Goal: Information Seeking & Learning: Learn about a topic

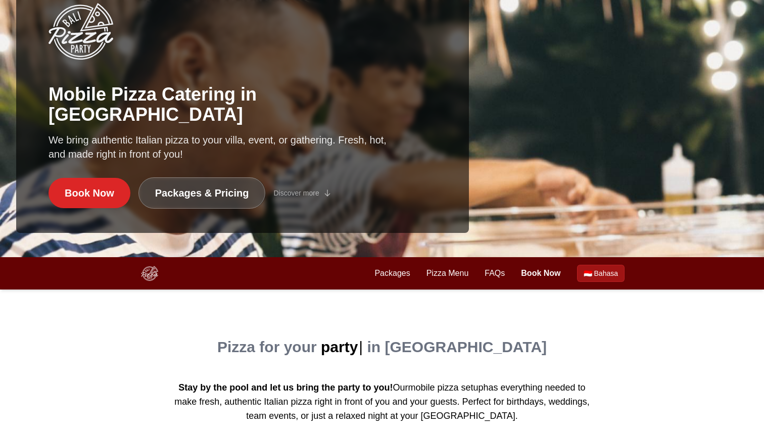
scroll to position [303, 0]
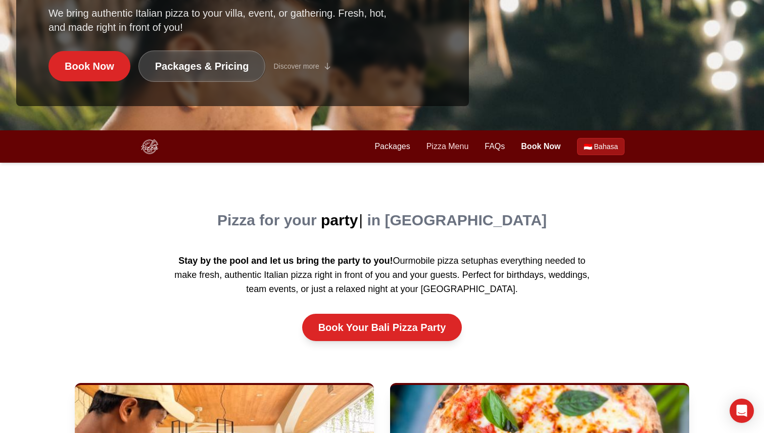
click at [452, 144] on link "Pizza Menu" at bounding box center [447, 146] width 42 height 12
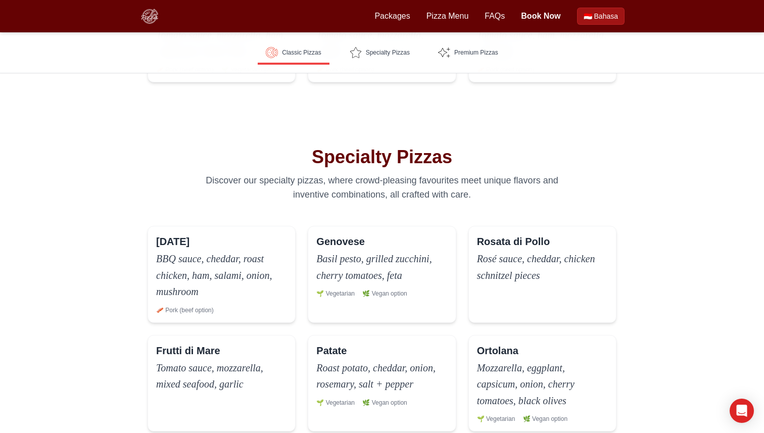
scroll to position [467, 0]
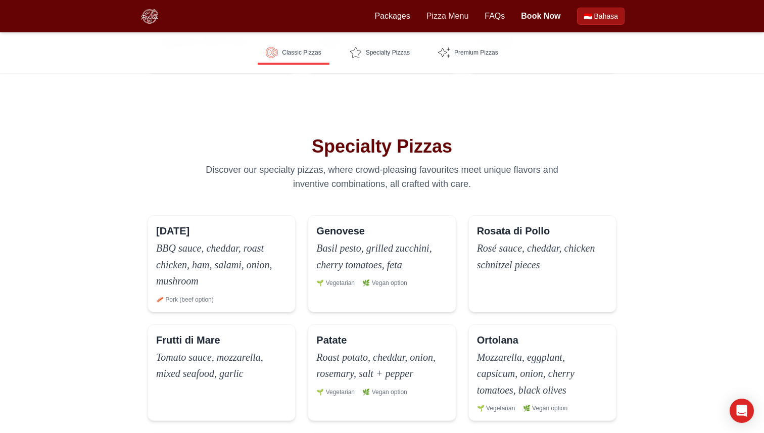
click at [445, 13] on link "Pizza Menu" at bounding box center [447, 16] width 42 height 12
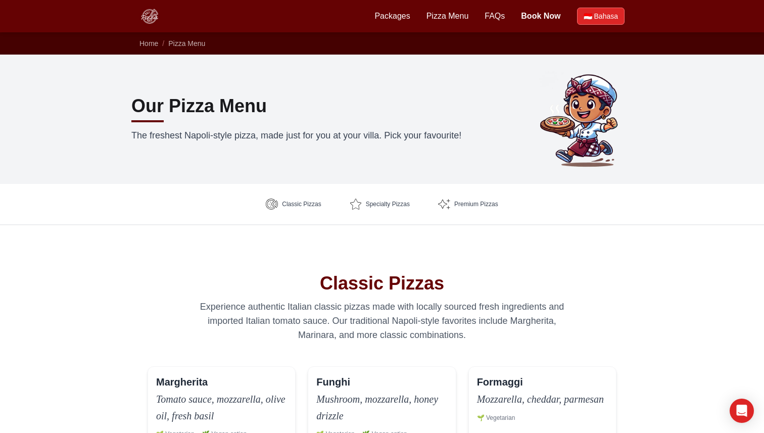
click at [589, 19] on link "🇮🇩 Bahasa" at bounding box center [600, 16] width 47 height 17
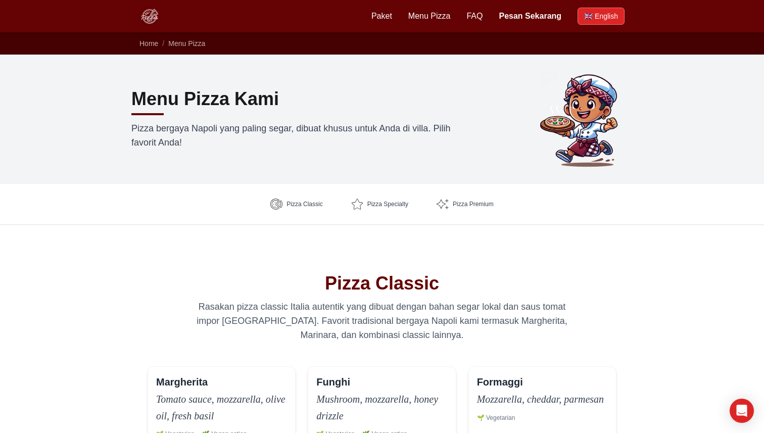
click at [593, 10] on link "🇬🇧 English" at bounding box center [600, 16] width 47 height 17
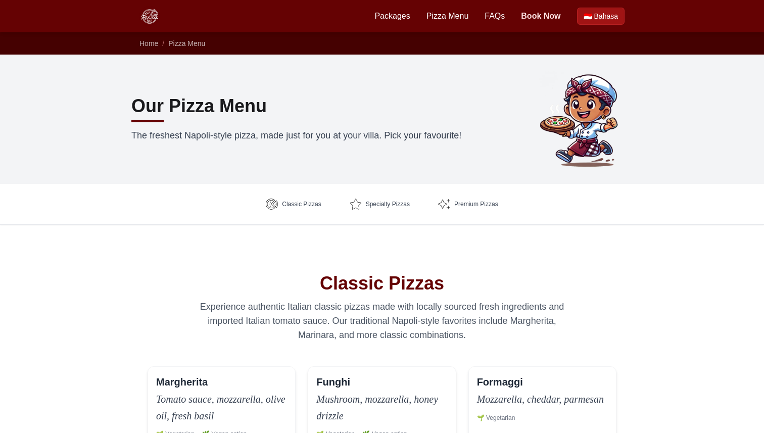
click at [542, 17] on link "Book Now" at bounding box center [540, 16] width 39 height 12
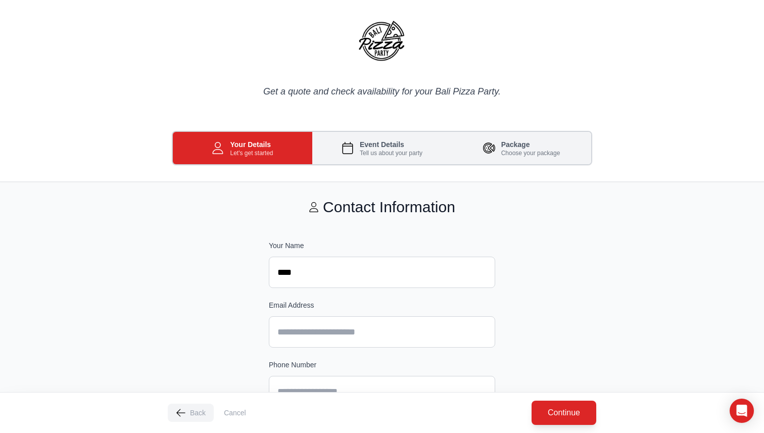
click at [398, 149] on p "Tell us about your party" at bounding box center [391, 153] width 63 height 8
click at [524, 147] on h3 "Package" at bounding box center [530, 144] width 59 height 10
click at [385, 45] on img at bounding box center [382, 40] width 48 height 48
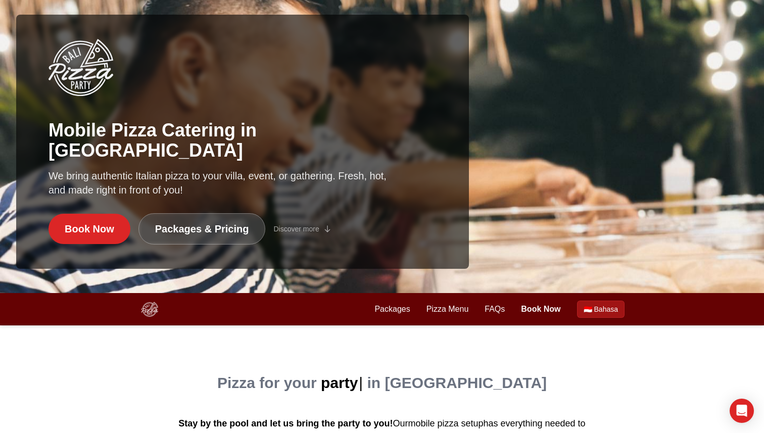
scroll to position [149, 0]
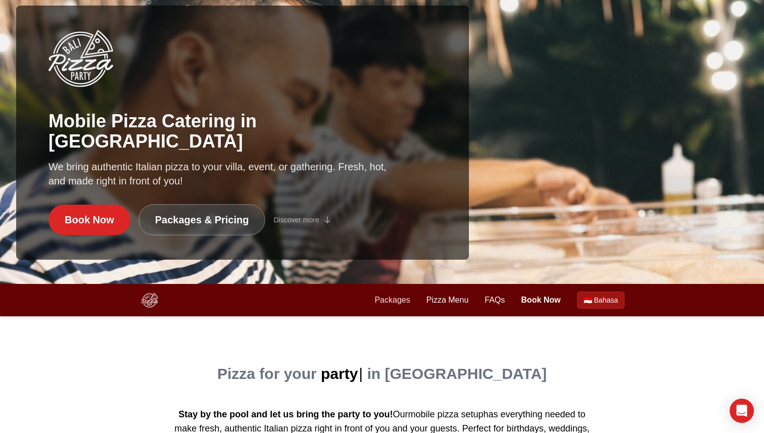
click at [393, 303] on link "Packages" at bounding box center [391, 300] width 35 height 12
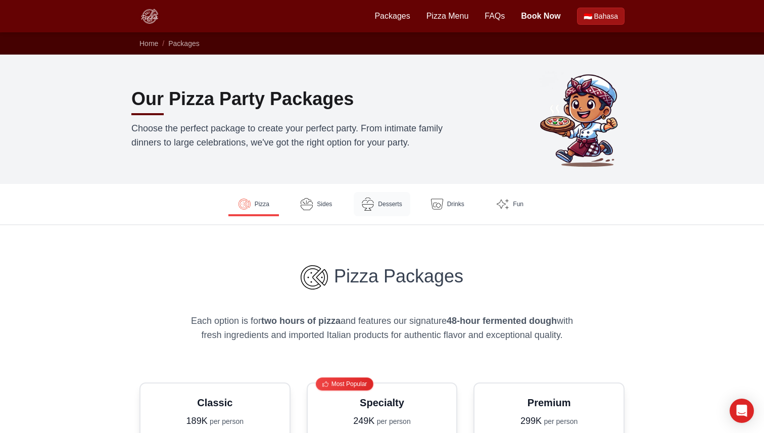
click at [382, 202] on span "Desserts" at bounding box center [390, 204] width 24 height 8
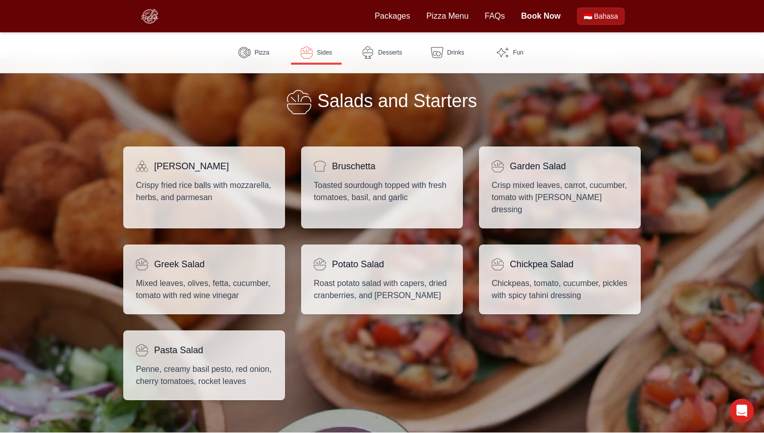
scroll to position [592, 0]
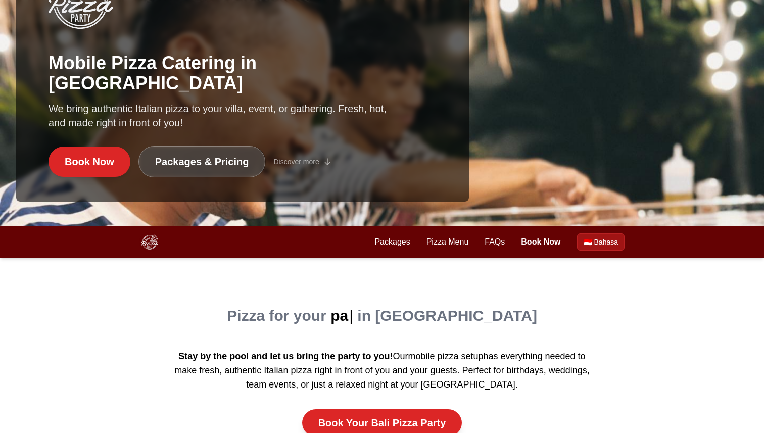
scroll to position [286, 0]
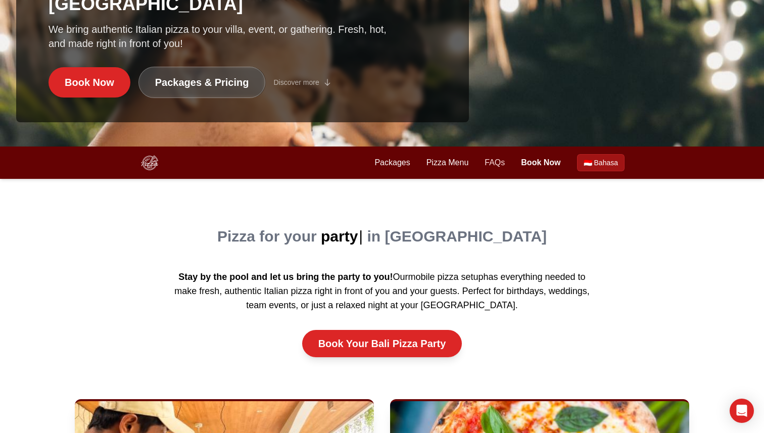
click at [501, 162] on link "FAQs" at bounding box center [494, 163] width 20 height 12
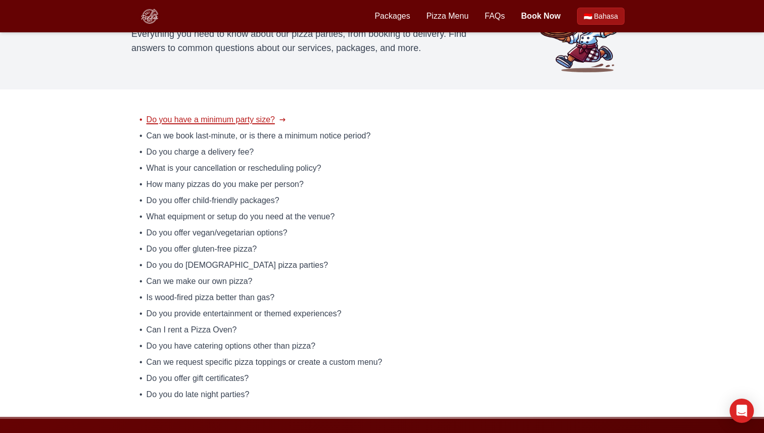
scroll to position [100, 0]
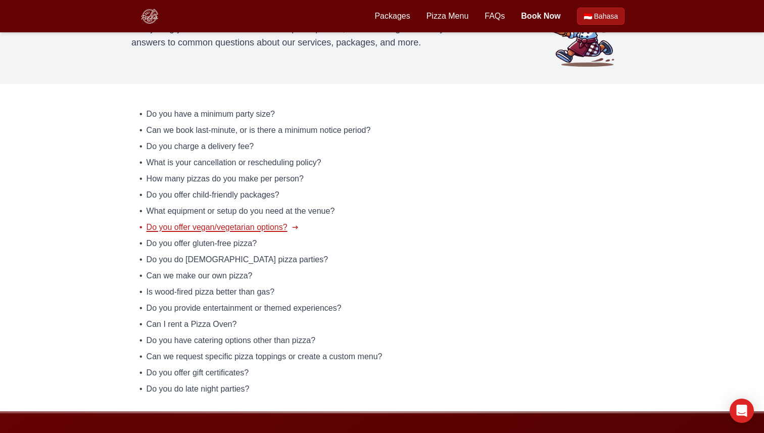
click at [600, 225] on link "• Do you offer vegan/vegetarian options?" at bounding box center [381, 227] width 485 height 12
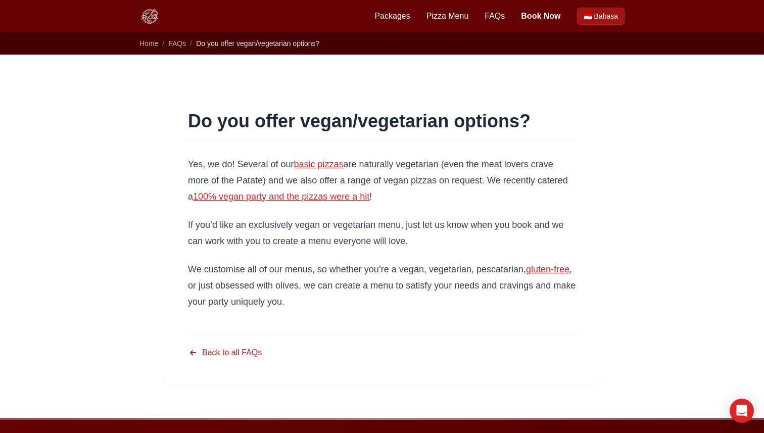
click at [168, 47] on ol "Home / FAQs / Do you offer vegan/vegetarian options?" at bounding box center [381, 43] width 485 height 10
click at [175, 45] on span "FAQs" at bounding box center [177, 43] width 18 height 8
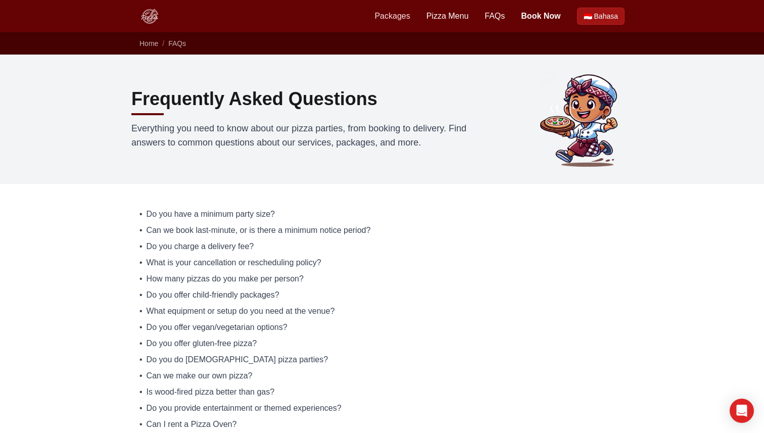
click at [391, 15] on link "Packages" at bounding box center [391, 16] width 35 height 12
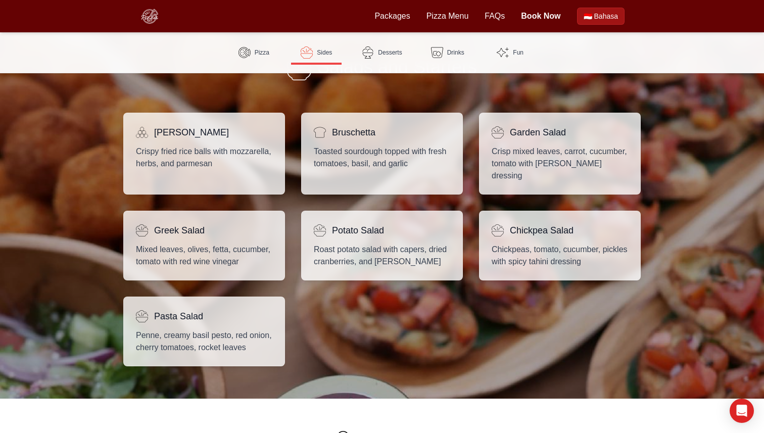
scroll to position [633, 0]
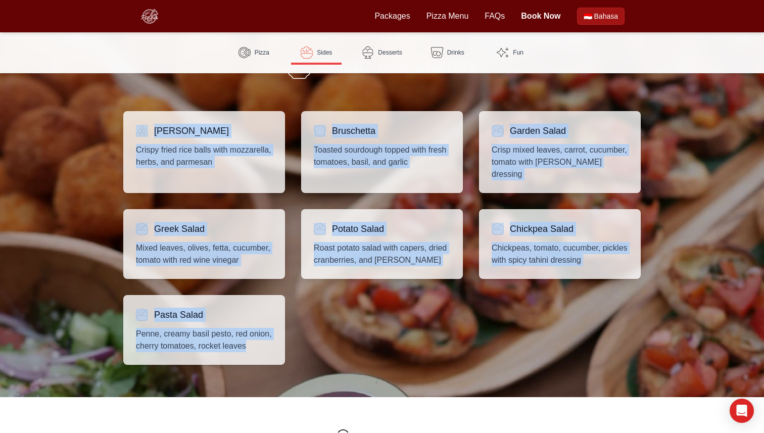
drag, startPoint x: 118, startPoint y: 93, endPoint x: 351, endPoint y: 356, distance: 350.6
click at [351, 356] on div "Salads and Starters Arancini Crispy fried rice balls with mozzarella, herbs, an…" at bounding box center [382, 209] width 764 height 375
copy div "Arancini Crispy fried rice balls with mozzarella, herbs, and parmesan Bruschett…"
click at [317, 51] on span "Sides" at bounding box center [324, 52] width 15 height 8
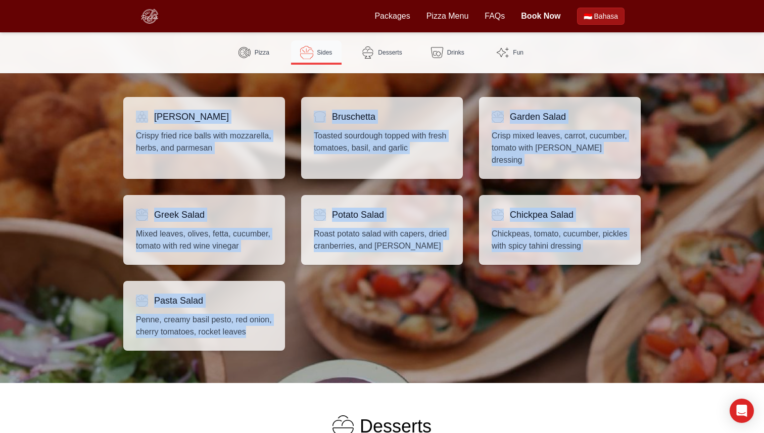
scroll to position [655, 0]
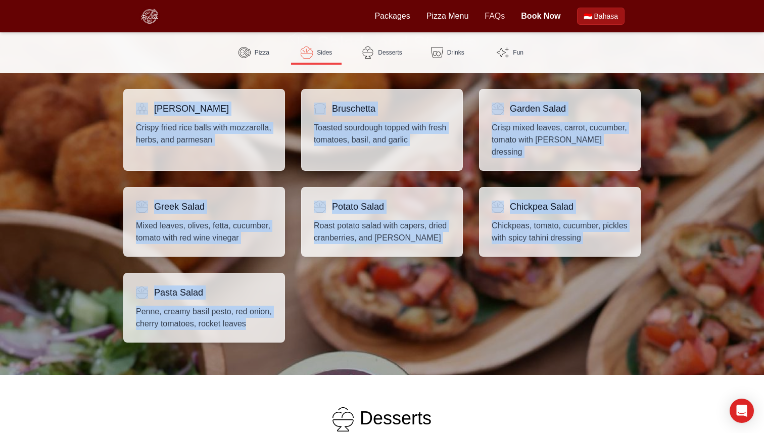
click at [496, 17] on link "FAQs" at bounding box center [494, 16] width 20 height 12
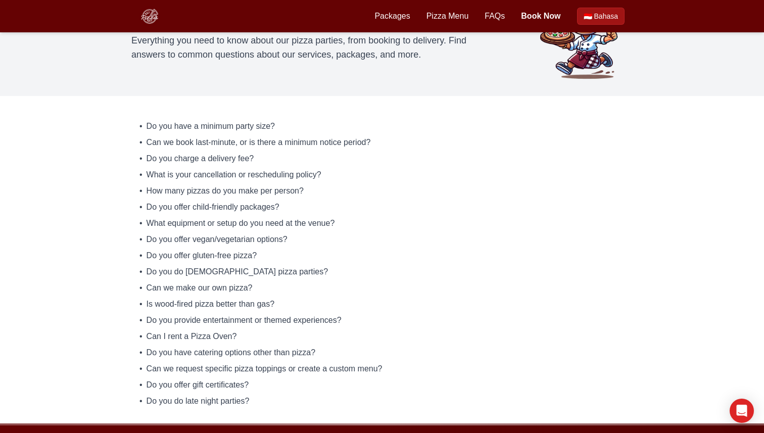
scroll to position [89, 0]
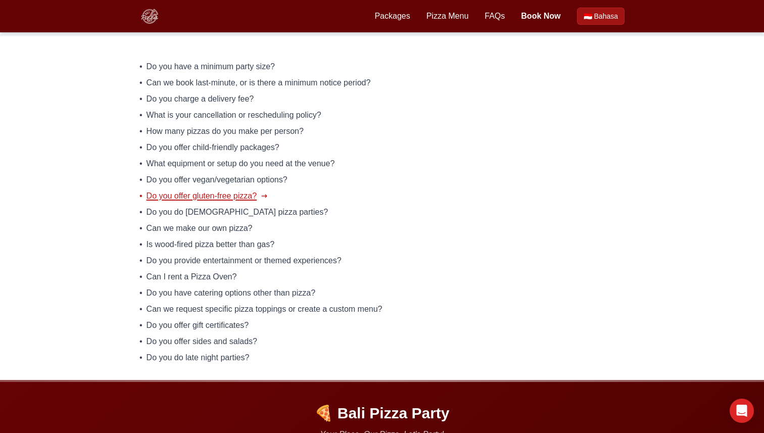
scroll to position [152, 0]
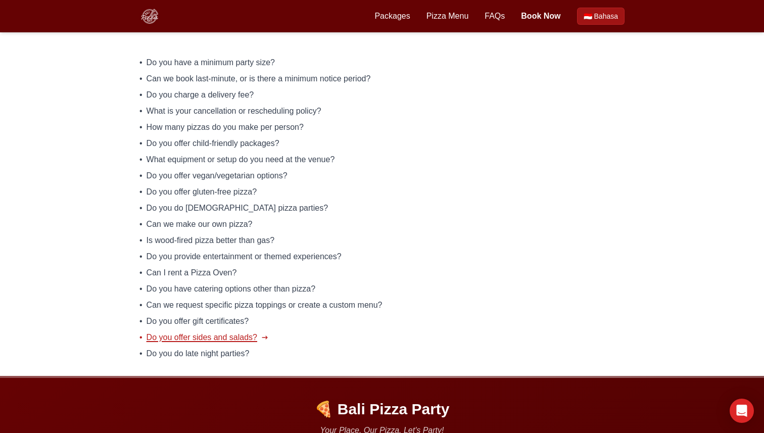
click at [324, 333] on link "• Do you offer sides and salads?" at bounding box center [381, 337] width 485 height 12
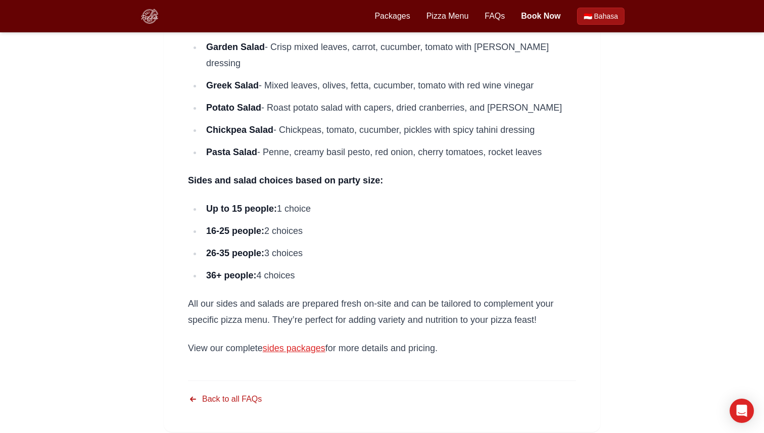
scroll to position [301, 0]
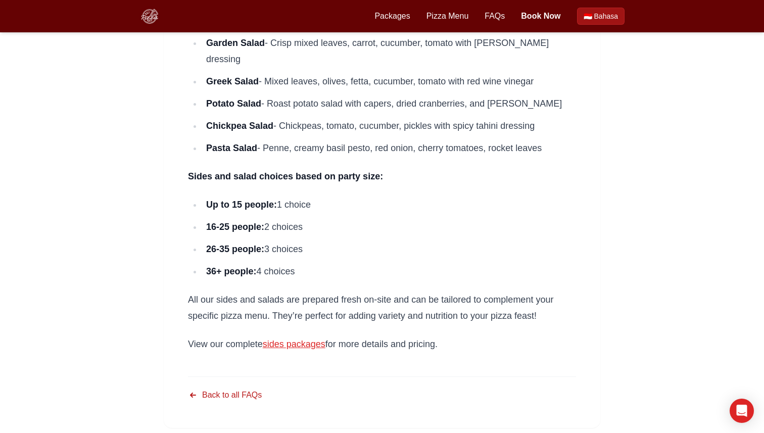
click at [272, 291] on p "All our sides and salads are prepared fresh on-site and can be tailored to comp…" at bounding box center [382, 307] width 388 height 32
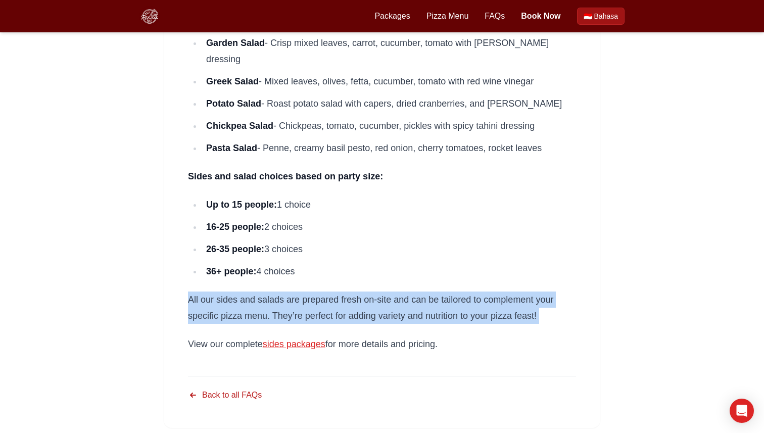
click at [272, 291] on p "All our sides and salads are prepared fresh on-site and can be tailored to comp…" at bounding box center [382, 307] width 388 height 32
click at [263, 291] on p "All our sides and salads are prepared fresh on-site and can be tailored to comp…" at bounding box center [382, 307] width 388 height 32
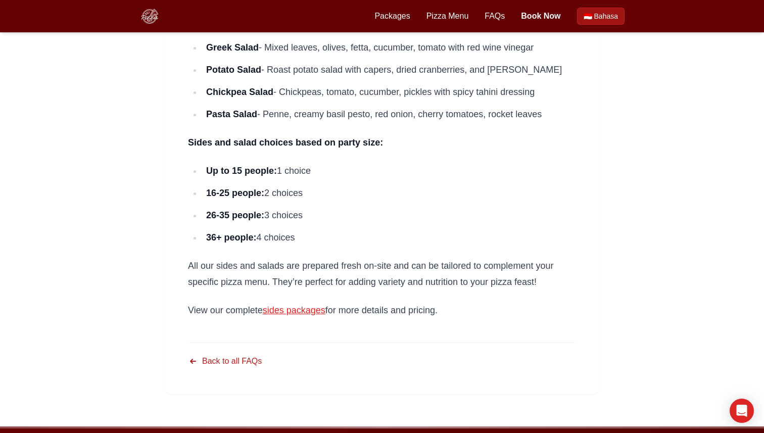
scroll to position [358, 0]
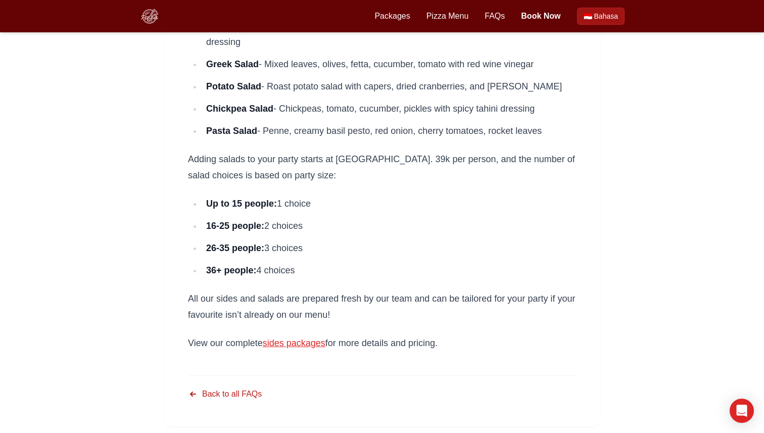
scroll to position [318, 0]
click at [697, 196] on main "Do you offer sides and salads? Yes! We offer a variety of fresh sides and salad…" at bounding box center [382, 98] width 764 height 723
